Goal: Task Accomplishment & Management: Complete application form

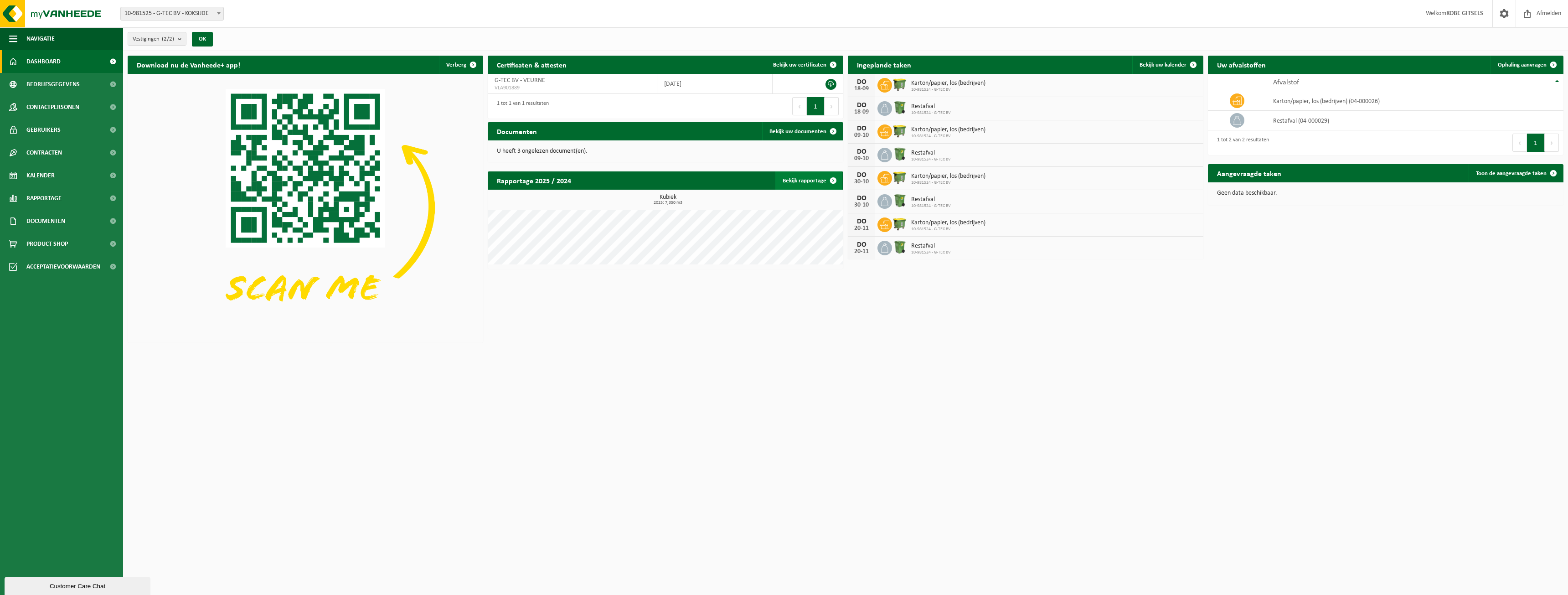
click at [833, 183] on span at bounding box center [833, 181] width 18 height 18
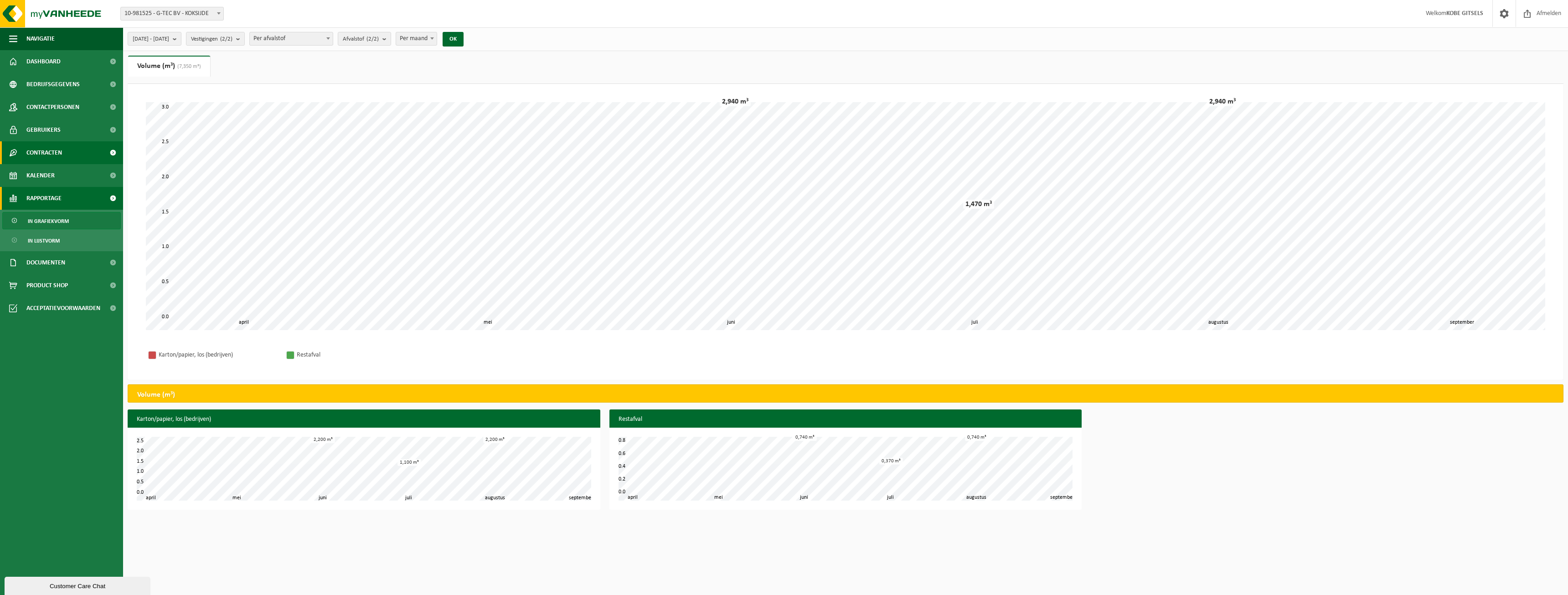
click at [46, 149] on span "Contracten" at bounding box center [44, 152] width 35 height 23
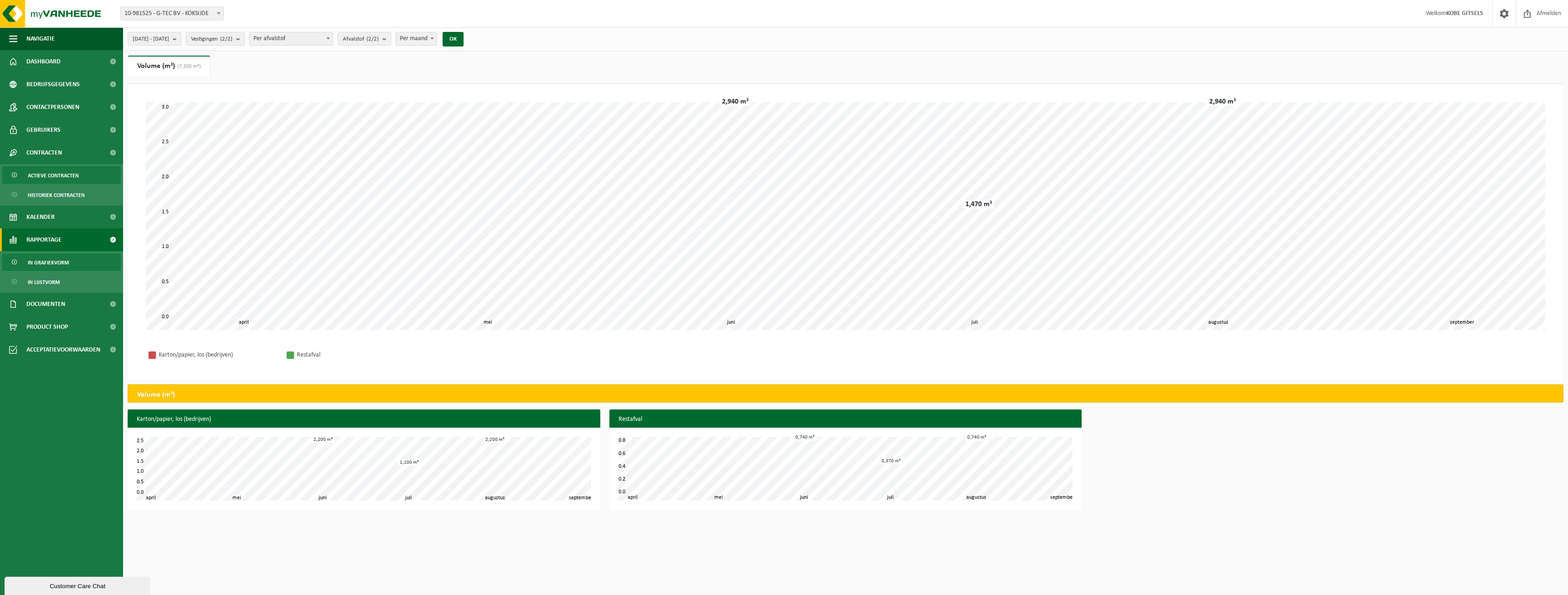
click at [65, 175] on span "Actieve contracten" at bounding box center [54, 175] width 51 height 17
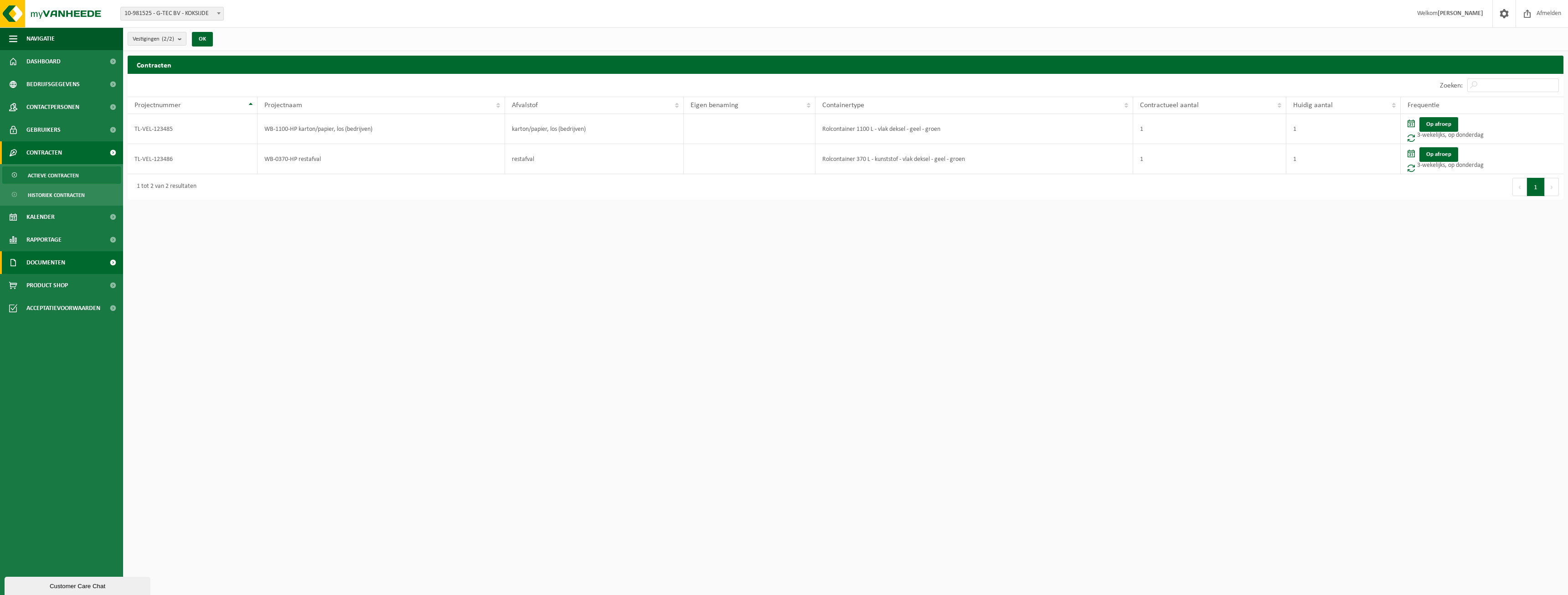
click at [72, 265] on link "Documenten" at bounding box center [61, 262] width 123 height 23
click at [67, 306] on link "Documenten" at bounding box center [61, 305] width 119 height 17
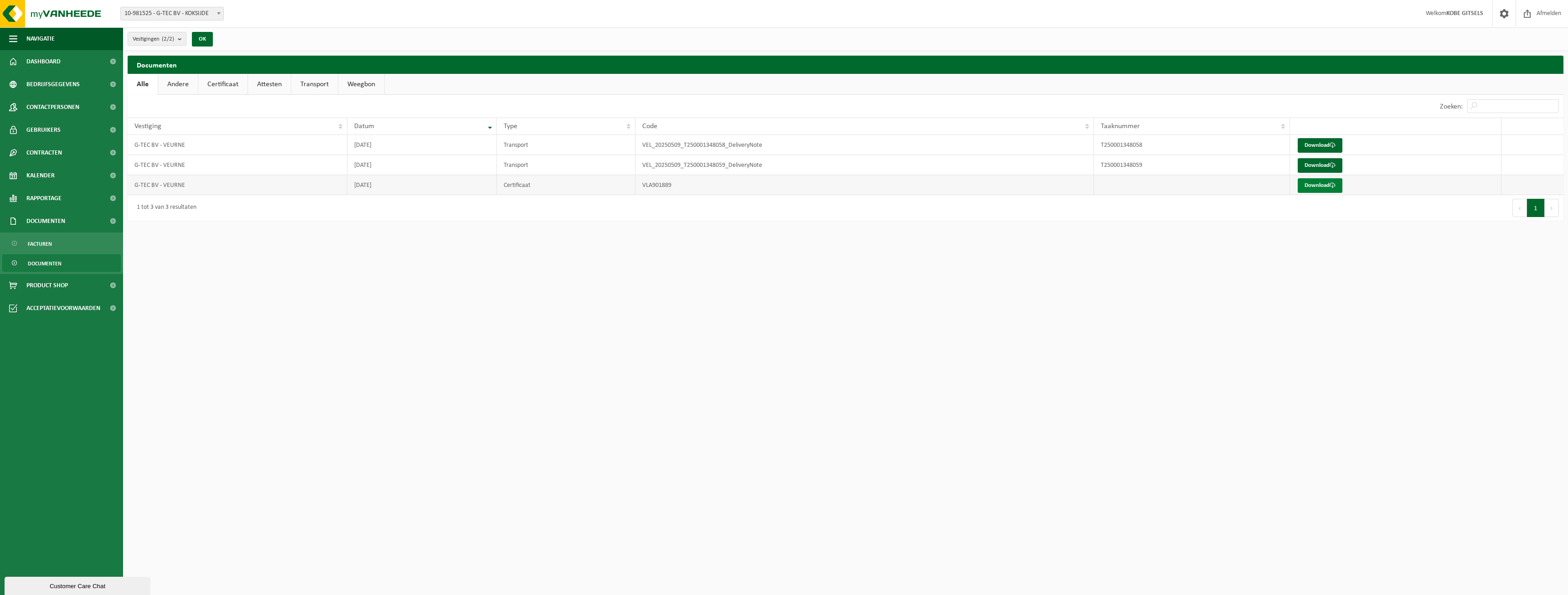
click at [1319, 190] on link "Download" at bounding box center [1320, 186] width 44 height 15
click at [189, 83] on link "Andere" at bounding box center [178, 84] width 40 height 21
click at [213, 83] on link "Certificaat" at bounding box center [223, 84] width 49 height 21
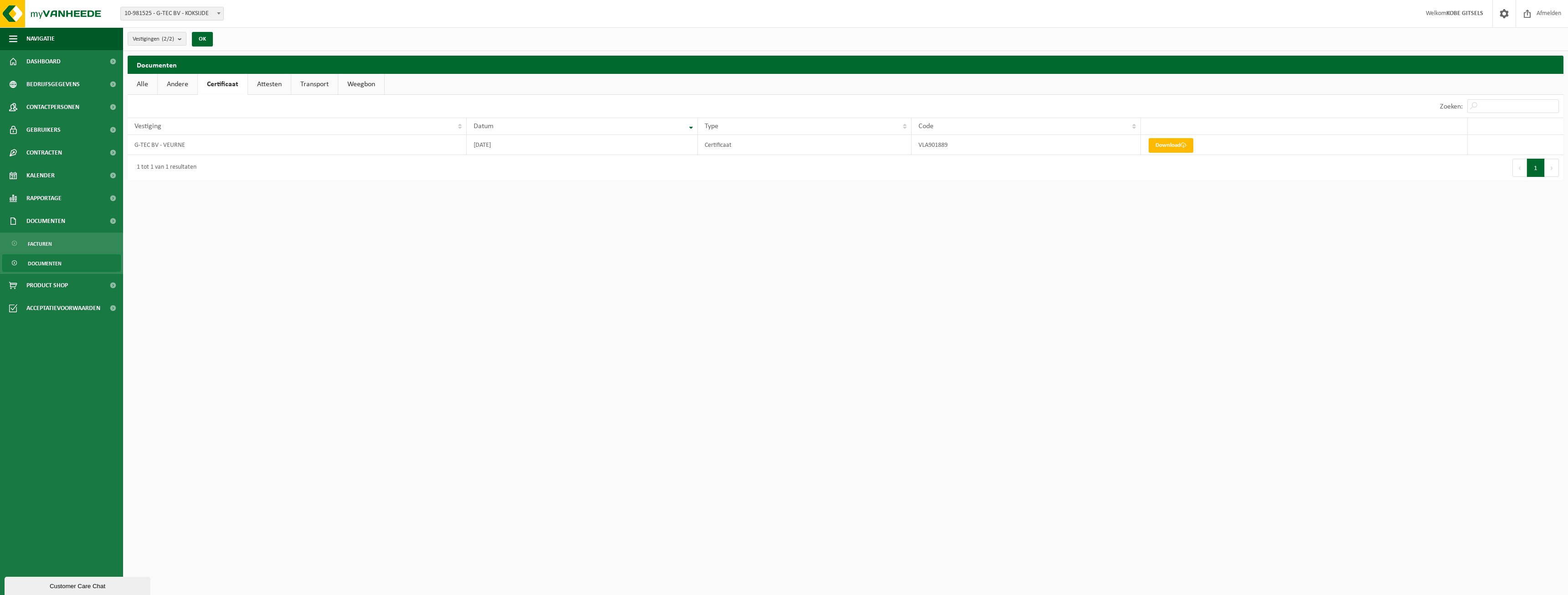
drag, startPoint x: 282, startPoint y: 80, endPoint x: 289, endPoint y: 79, distance: 7.1
click at [282, 80] on link "Attesten" at bounding box center [269, 84] width 43 height 21
click at [324, 77] on link "Transport" at bounding box center [316, 84] width 46 height 21
click at [353, 80] on link "Weegbon" at bounding box center [363, 84] width 46 height 21
click at [43, 183] on span "Kalender" at bounding box center [40, 175] width 28 height 23
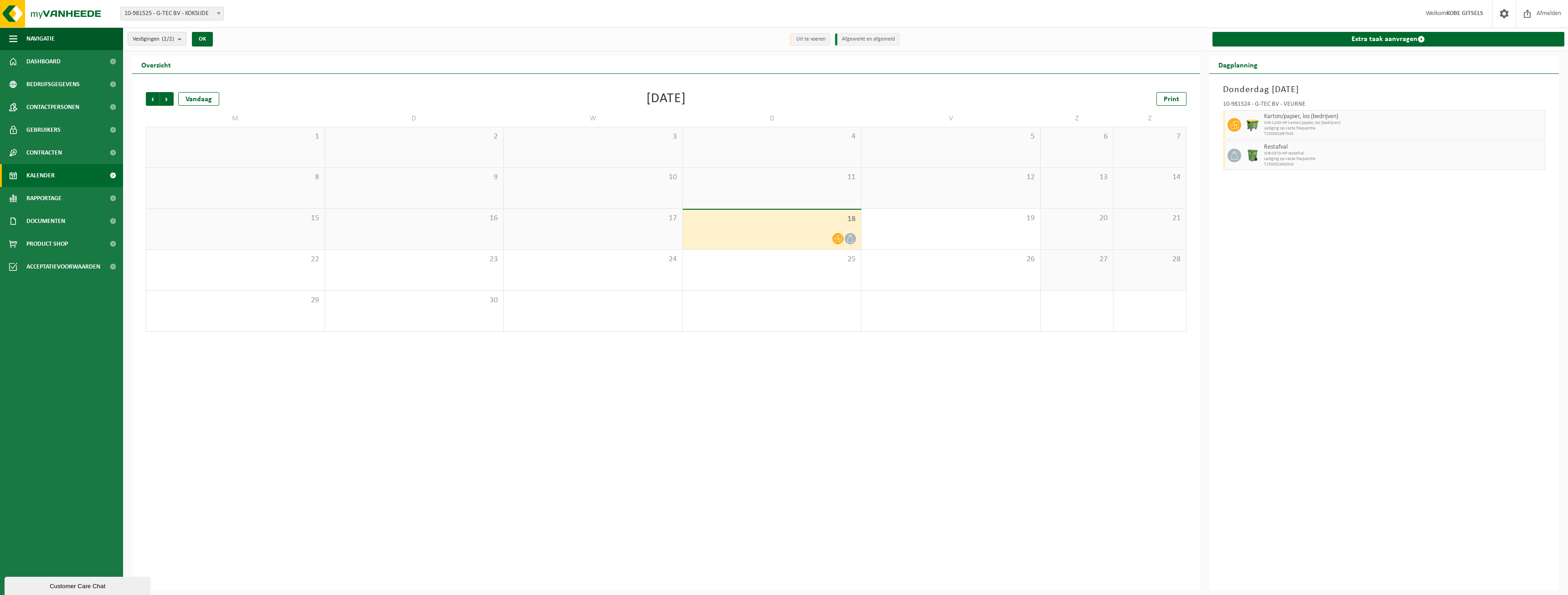
click at [824, 241] on div at bounding box center [772, 239] width 170 height 12
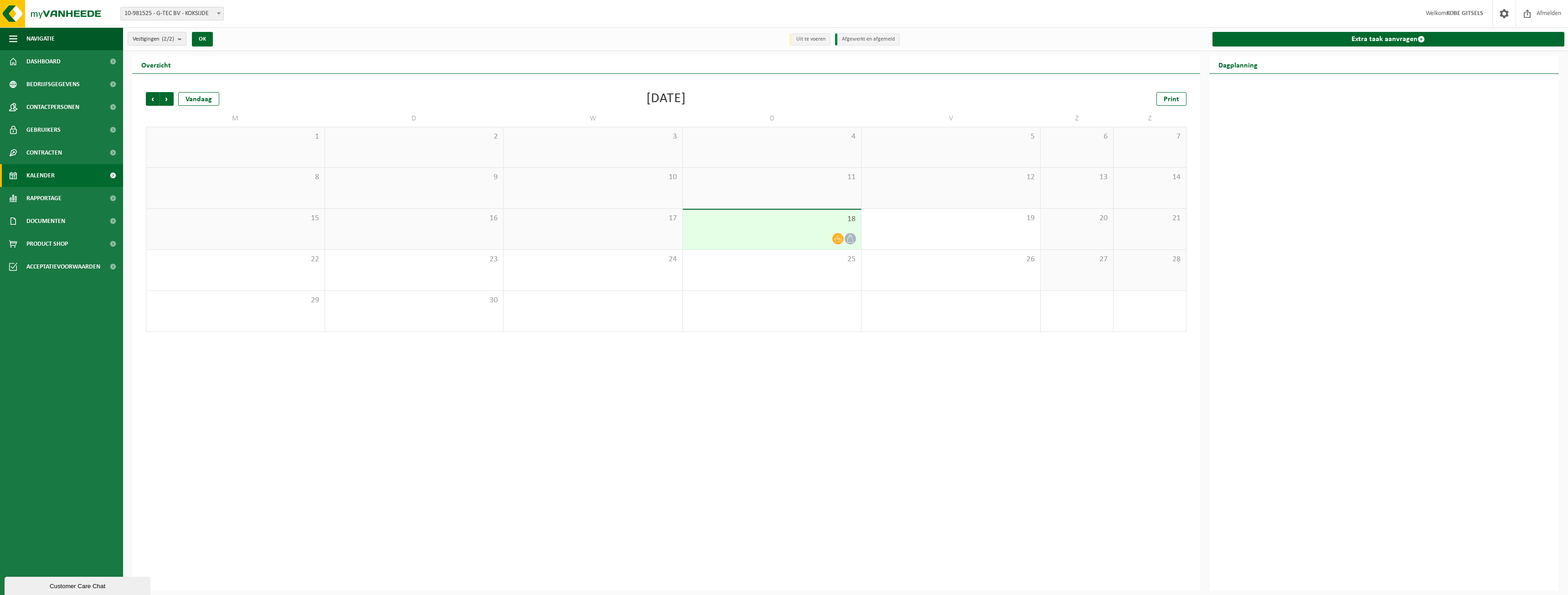
click at [809, 222] on span "18" at bounding box center [772, 219] width 170 height 10
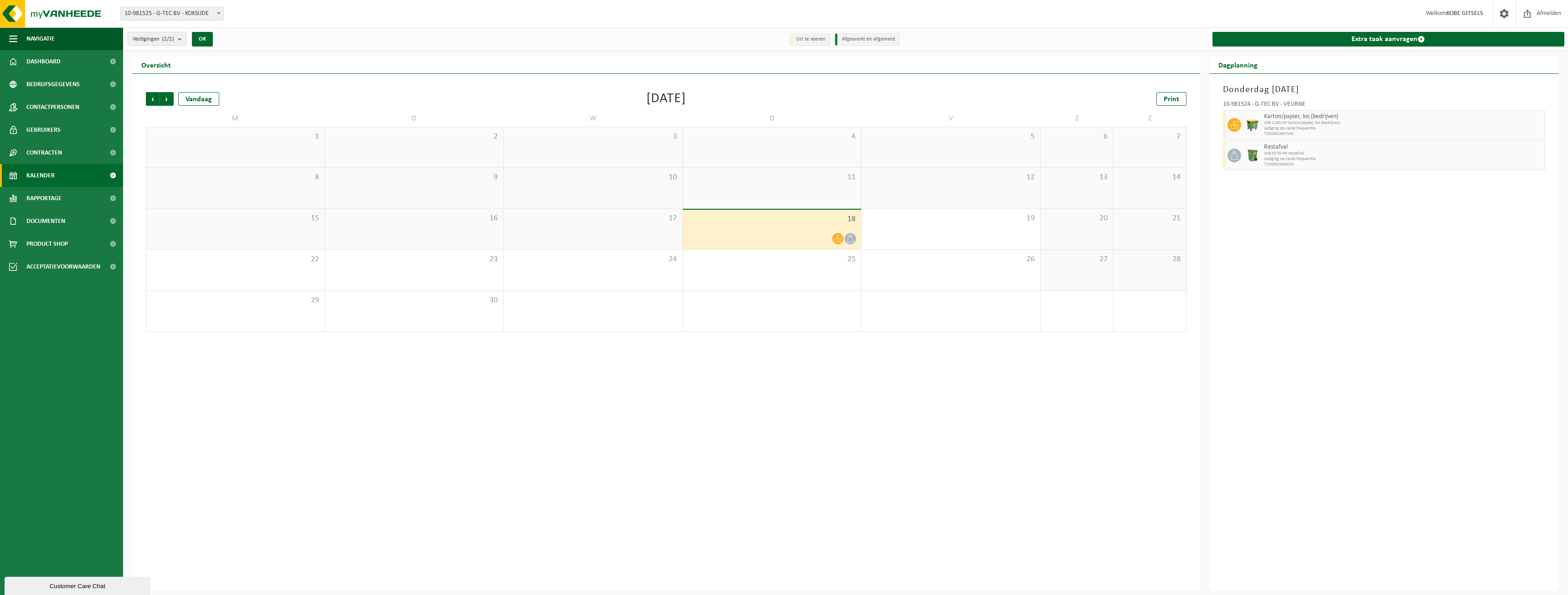
click at [1281, 119] on span "Karton/papier, los (bedrijven)" at bounding box center [1404, 117] width 279 height 7
click at [1350, 40] on link "Extra taak aanvragen" at bounding box center [1388, 39] width 352 height 15
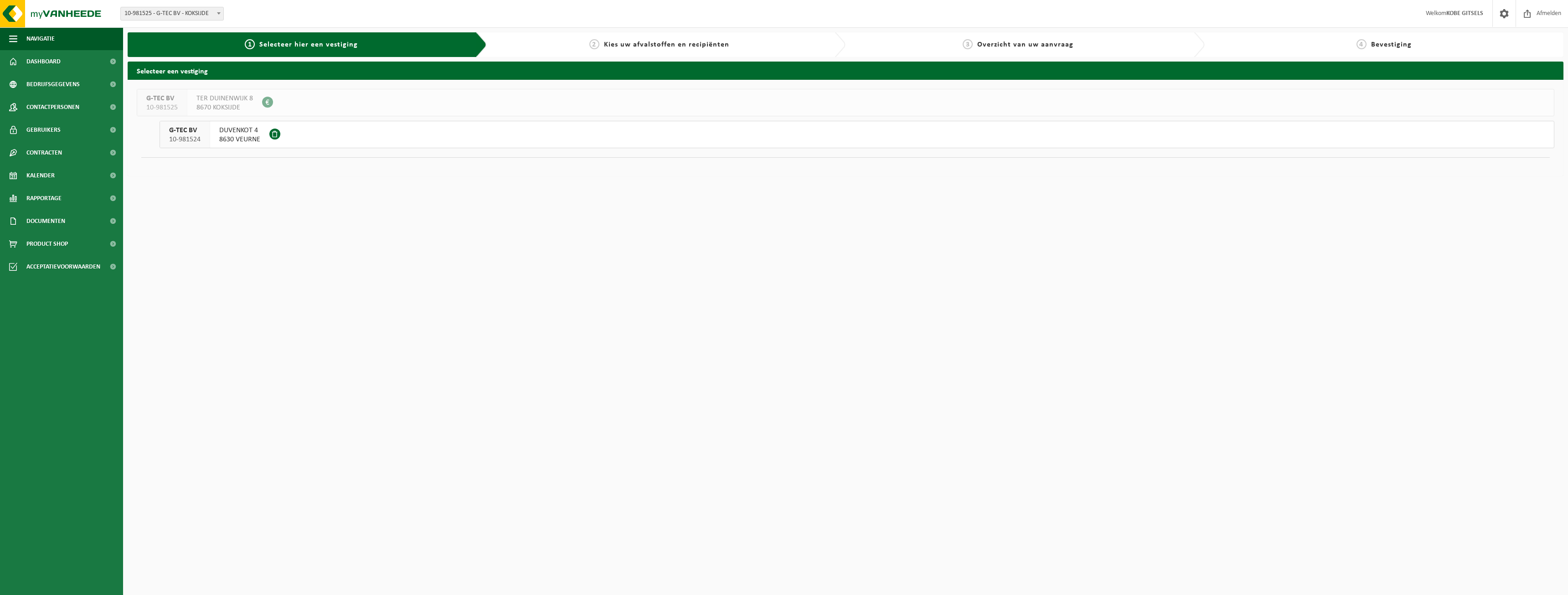
click at [246, 136] on span "8630 VEURNE" at bounding box center [239, 139] width 41 height 9
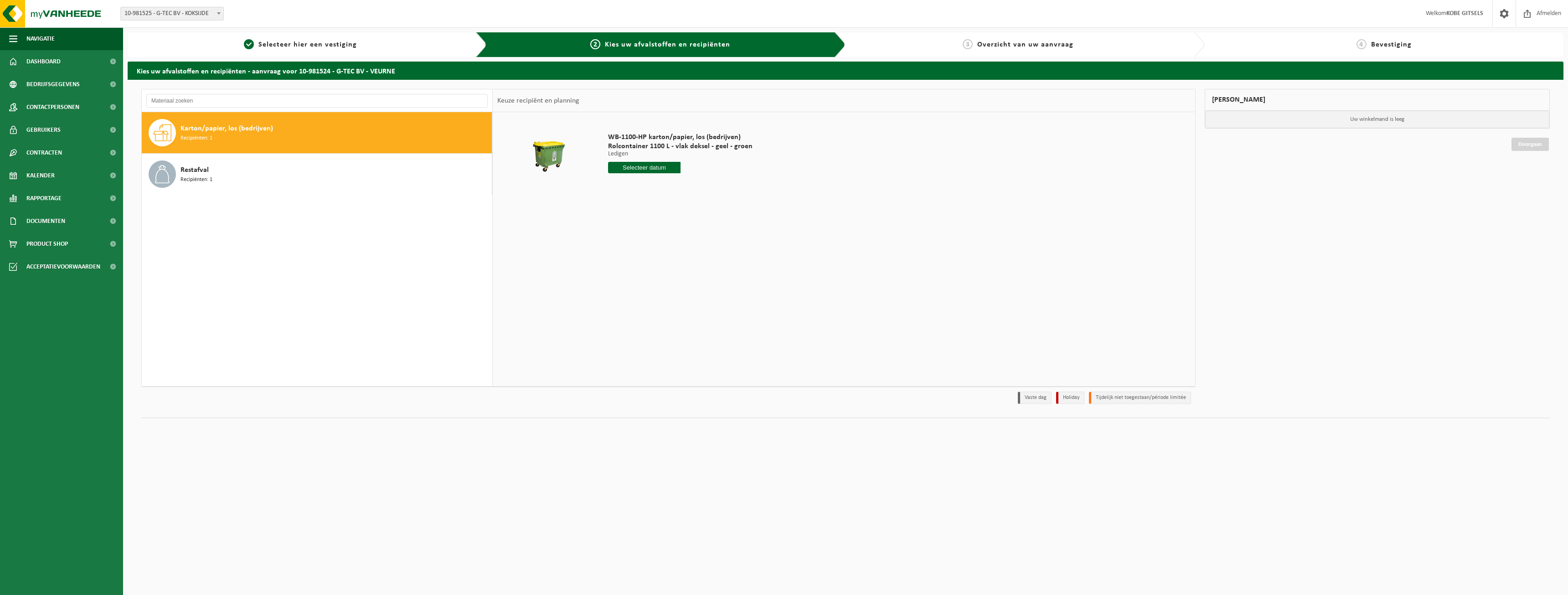
click at [241, 171] on div "Restafval Recipiënten: 1" at bounding box center [335, 174] width 309 height 27
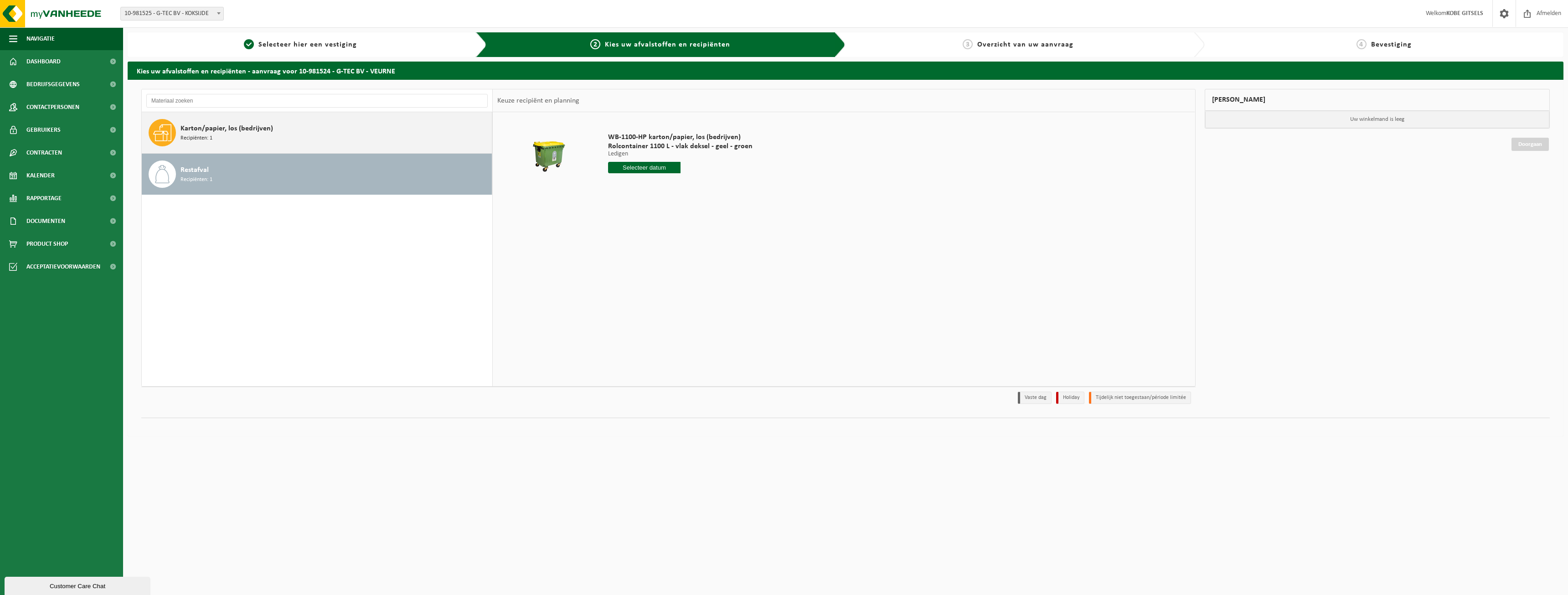
click at [236, 137] on div "Karton/papier, los (bedrijven) Recipiënten: 1" at bounding box center [335, 132] width 309 height 27
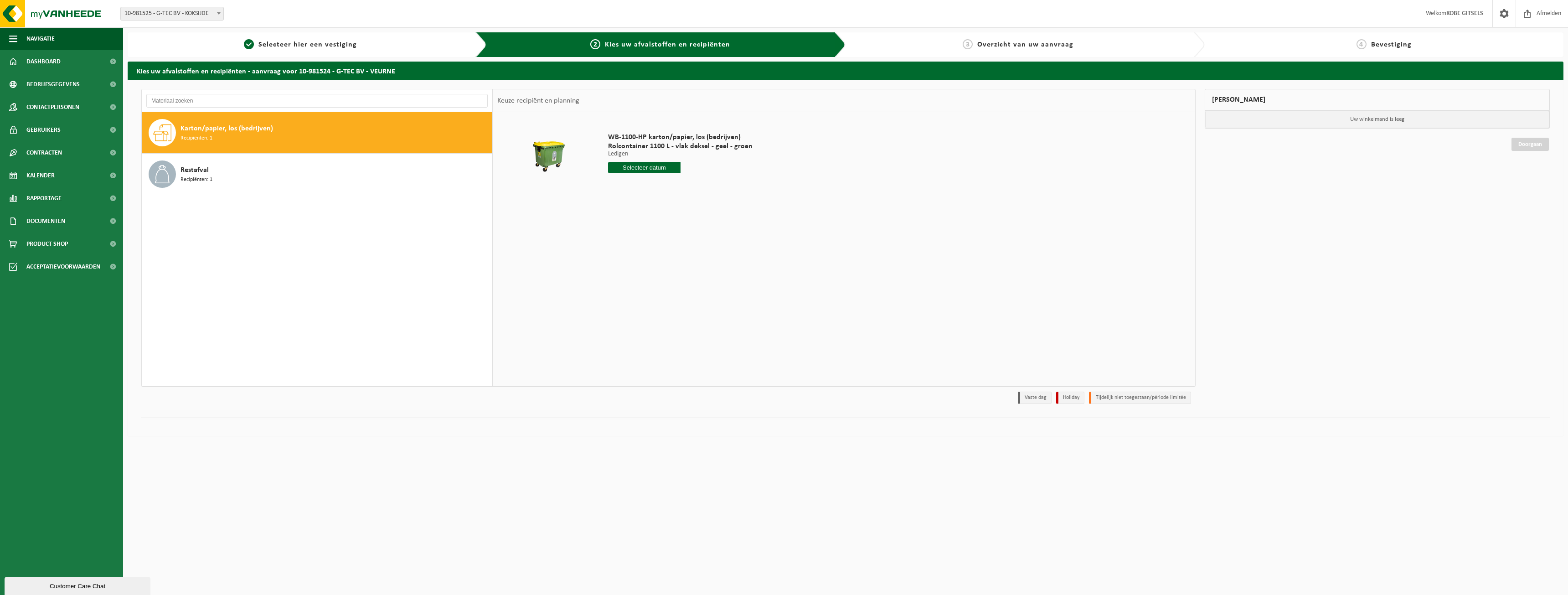
click at [632, 170] on input "text" at bounding box center [644, 167] width 72 height 12
click at [664, 262] on div "25" at bounding box center [665, 263] width 16 height 15
type input "Van 2025-09-25"
click at [646, 202] on button "In winkelmand" at bounding box center [634, 202] width 50 height 15
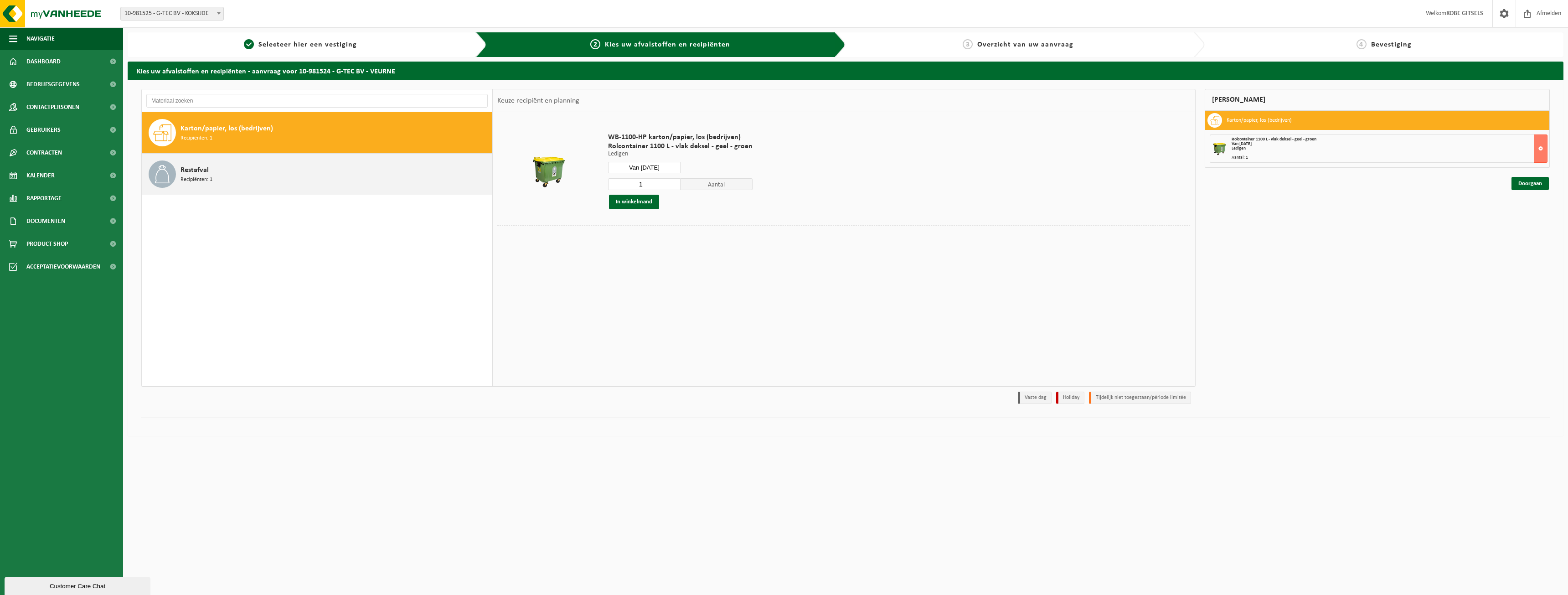
click at [360, 164] on div "Restafval Recipiënten: 1" at bounding box center [335, 174] width 309 height 27
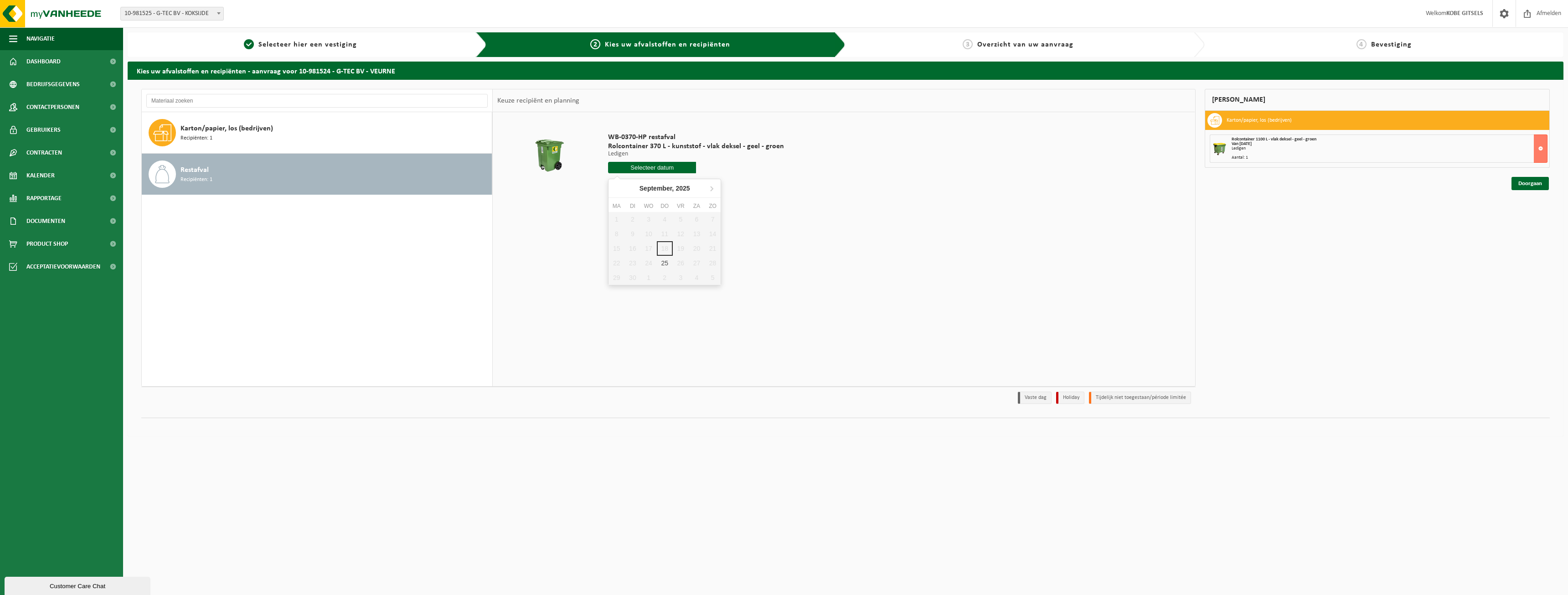
click at [642, 163] on input "text" at bounding box center [652, 167] width 88 height 12
click at [668, 261] on div "25" at bounding box center [665, 263] width 16 height 15
type input "Van 2025-09-25"
click at [632, 198] on button "In winkelmand" at bounding box center [634, 202] width 50 height 15
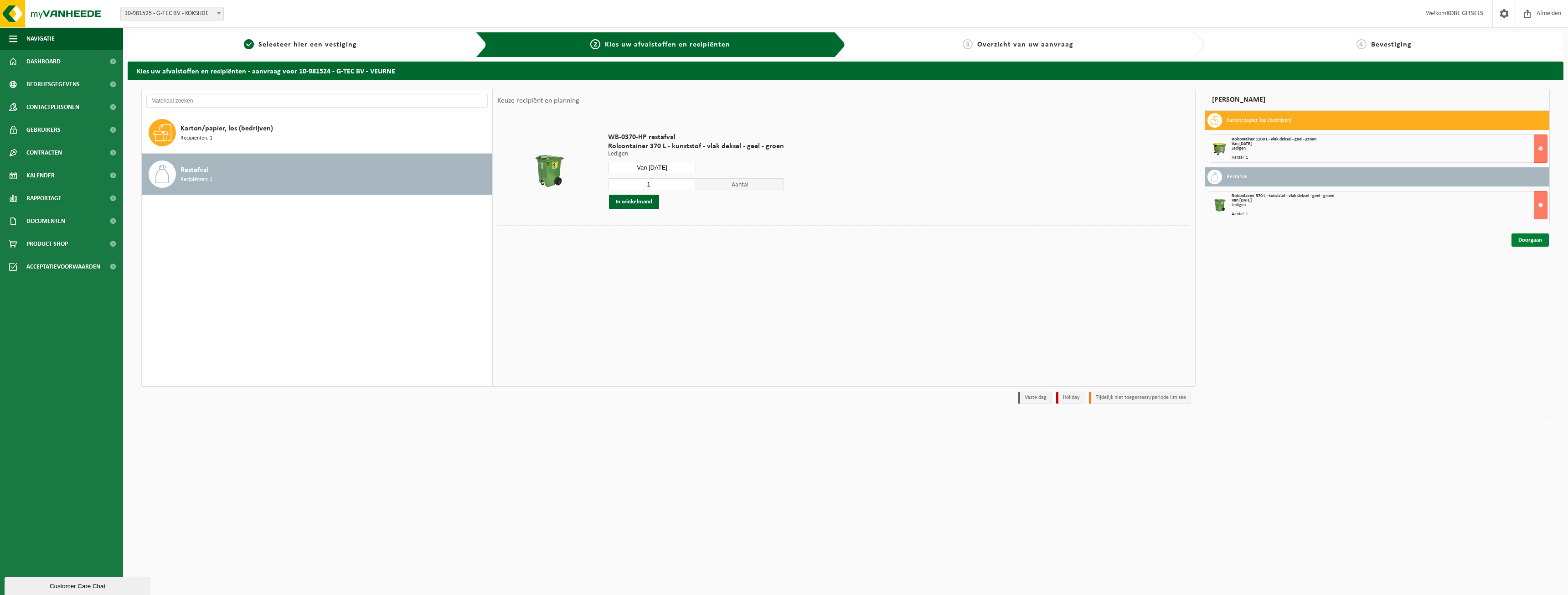
click at [1529, 244] on link "Doorgaan" at bounding box center [1530, 240] width 37 height 13
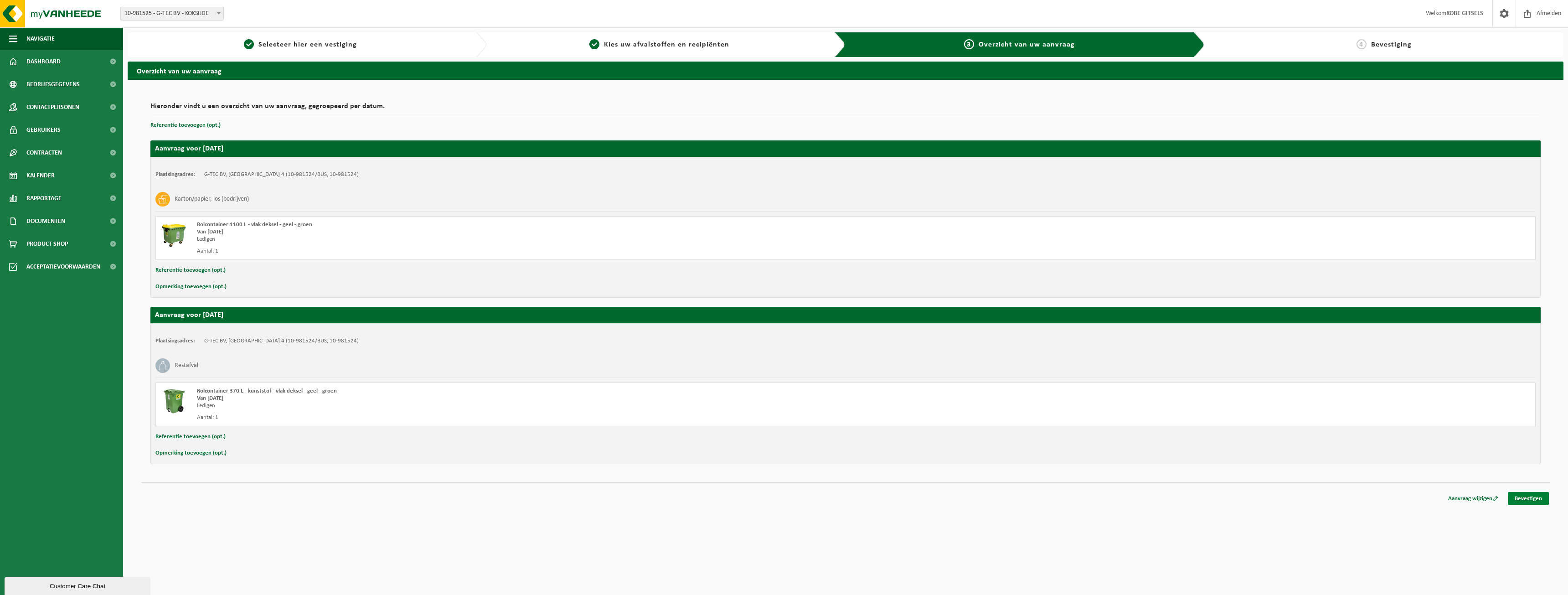
click at [1540, 500] on link "Bevestigen" at bounding box center [1528, 499] width 41 height 13
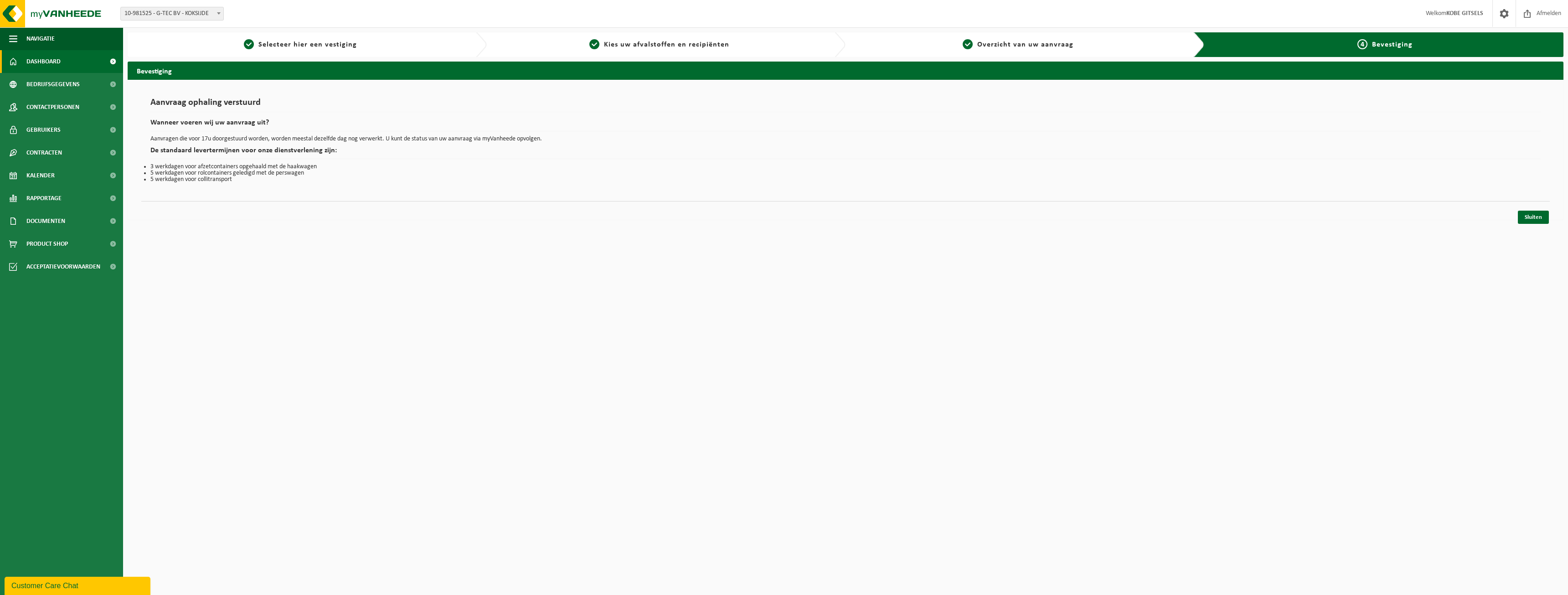
click at [48, 68] on span "Dashboard" at bounding box center [43, 61] width 34 height 23
